Goal: Find specific page/section: Find specific page/section

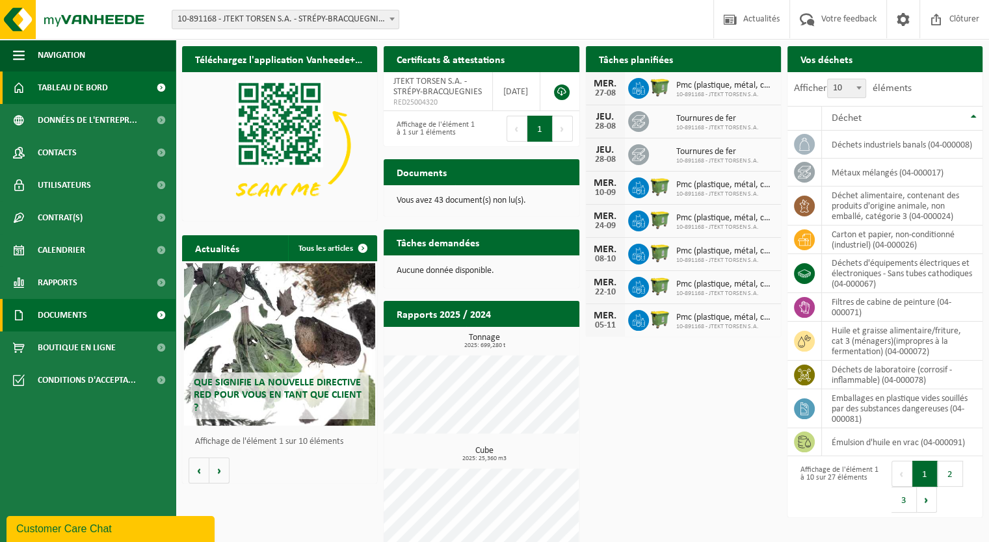
click at [69, 317] on span "Documents" at bounding box center [62, 315] width 49 height 33
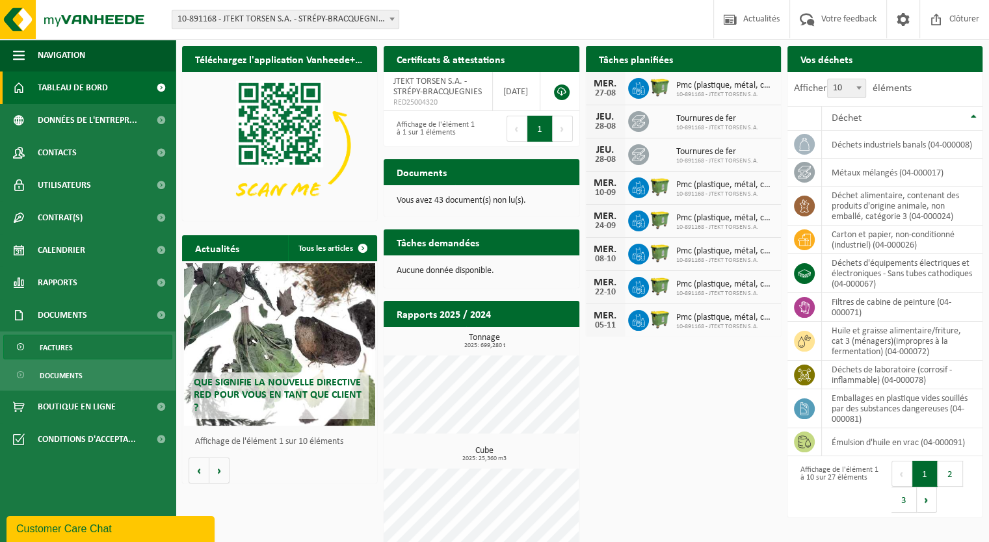
click at [68, 355] on span "Factures" at bounding box center [56, 348] width 33 height 25
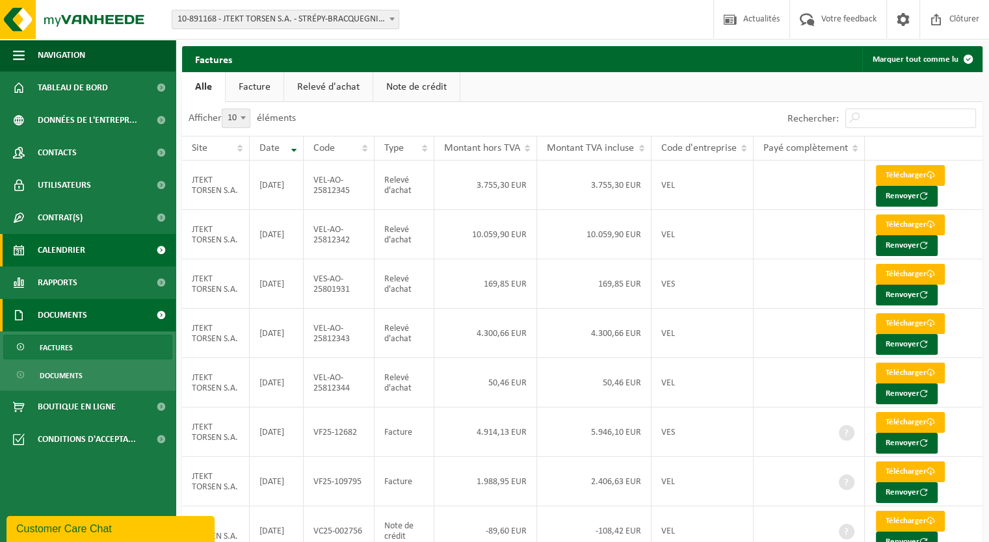
click at [59, 258] on span "Calendrier" at bounding box center [61, 250] width 47 height 33
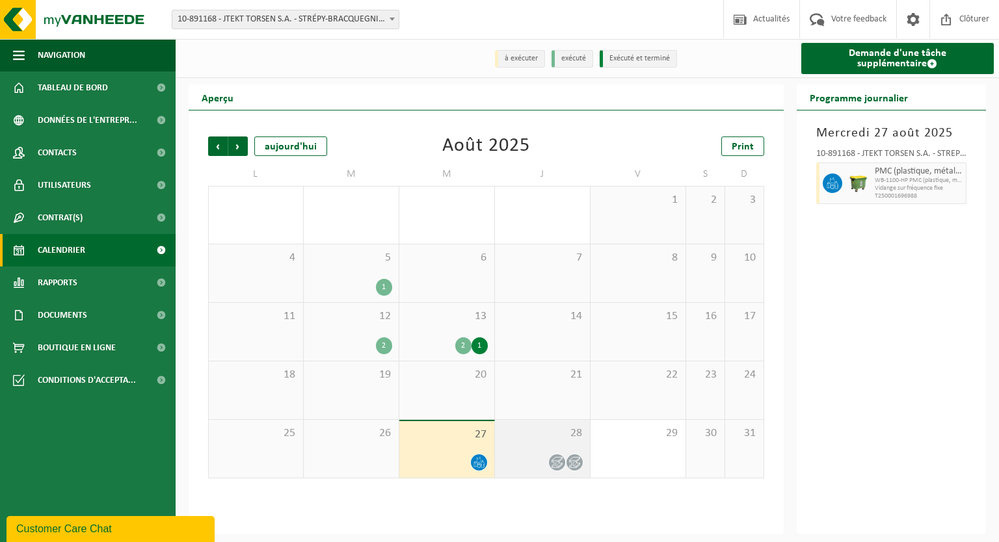
click at [541, 448] on div "28" at bounding box center [542, 449] width 95 height 58
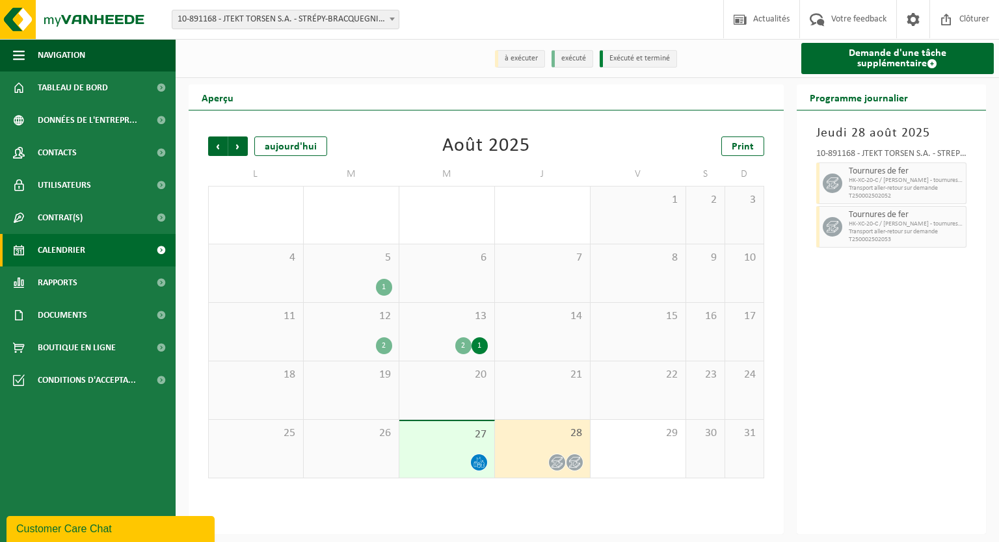
click at [433, 346] on div "2 1" at bounding box center [447, 345] width 82 height 17
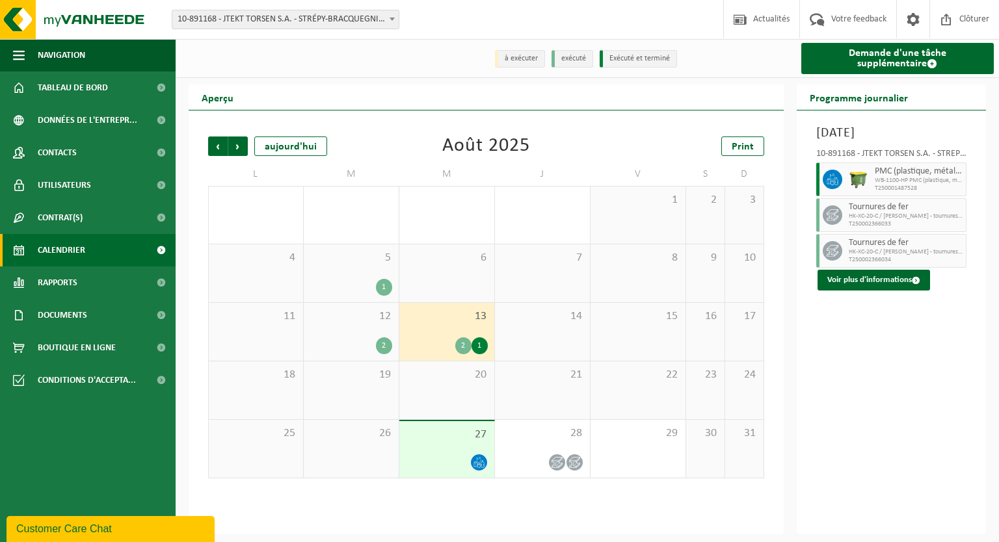
click at [356, 276] on div "5 1" at bounding box center [351, 273] width 95 height 58
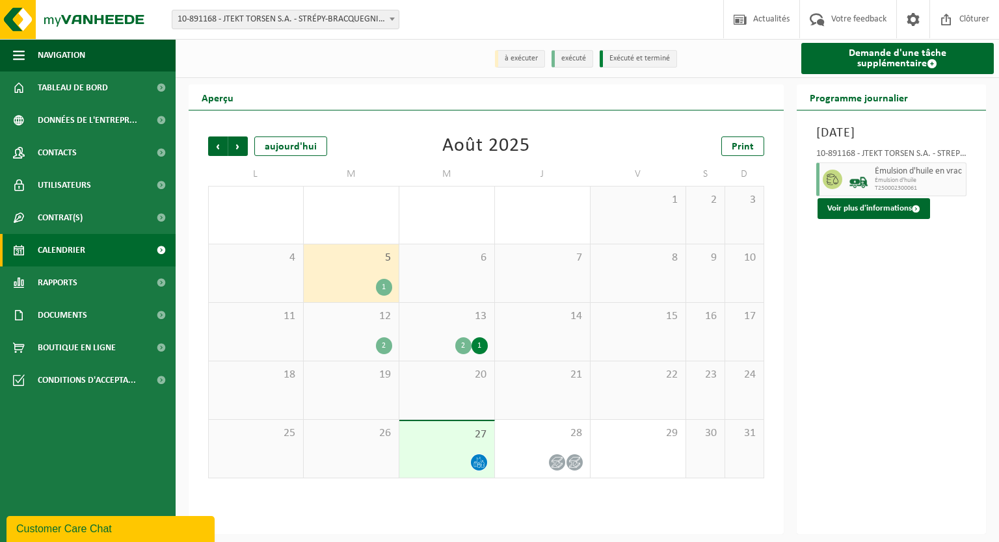
click at [367, 334] on div "12 2" at bounding box center [351, 332] width 95 height 58
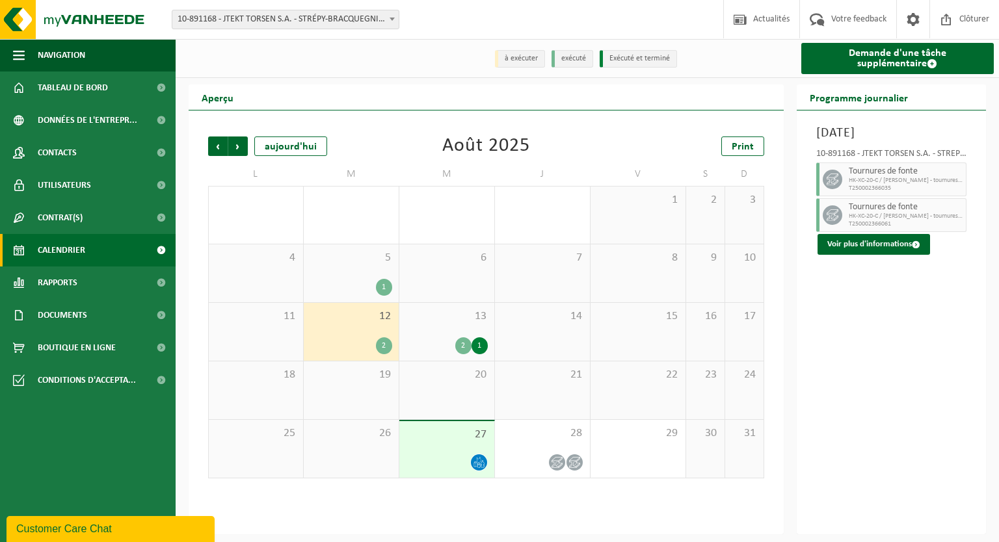
click at [434, 333] on div "13 2 1" at bounding box center [446, 332] width 95 height 58
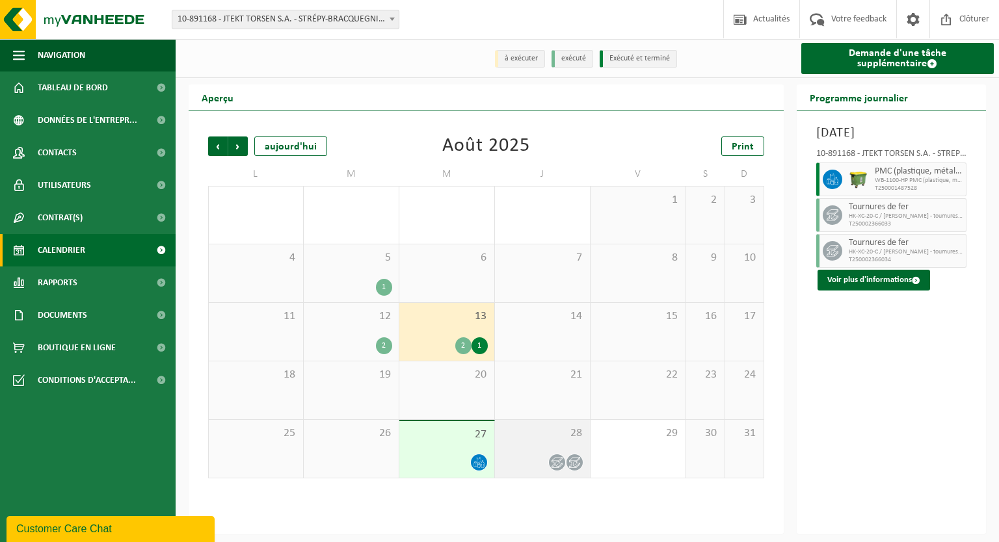
click at [545, 461] on div at bounding box center [542, 463] width 82 height 18
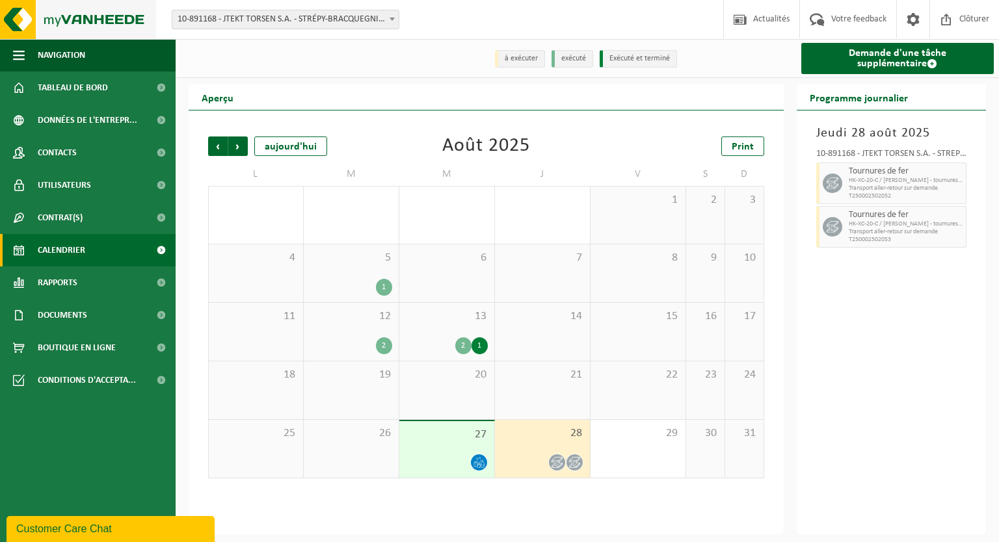
click at [88, 19] on img at bounding box center [78, 19] width 156 height 39
